Goal: Task Accomplishment & Management: Use online tool/utility

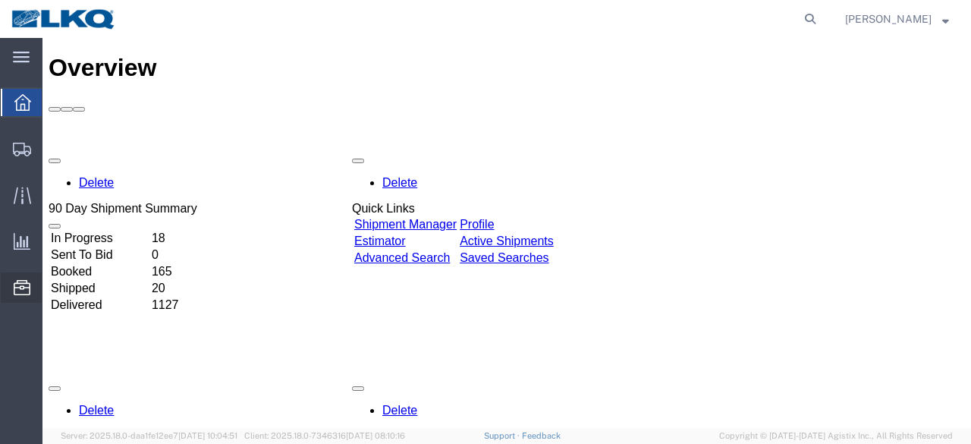
click at [0, 0] on span "Location Appointment" at bounding box center [0, 0] width 0 height 0
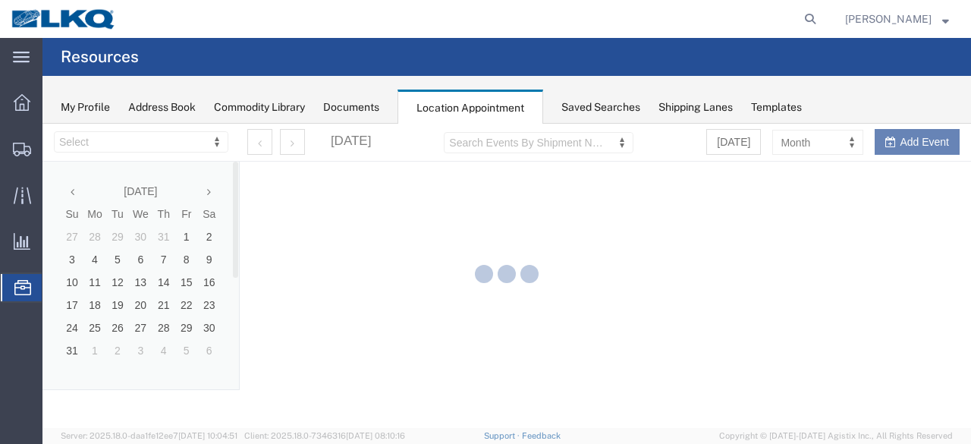
select select "28712"
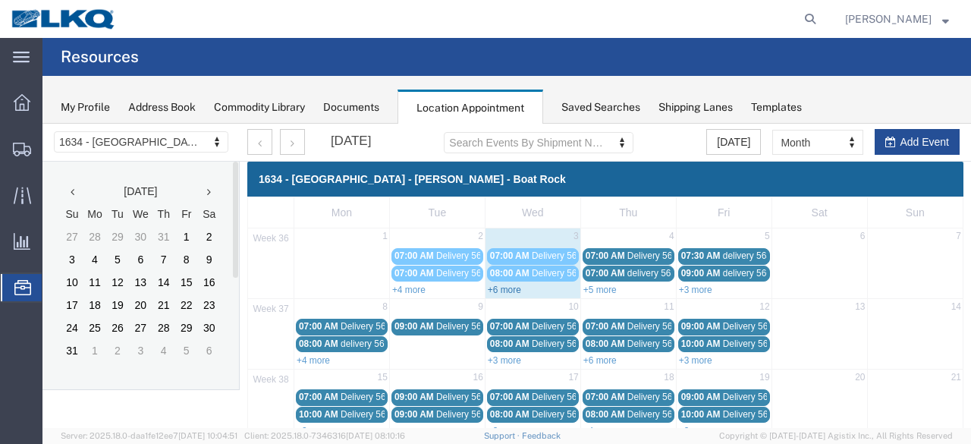
click at [505, 289] on link "+6 more" at bounding box center [504, 289] width 33 height 11
